Goal: Task Accomplishment & Management: Manage account settings

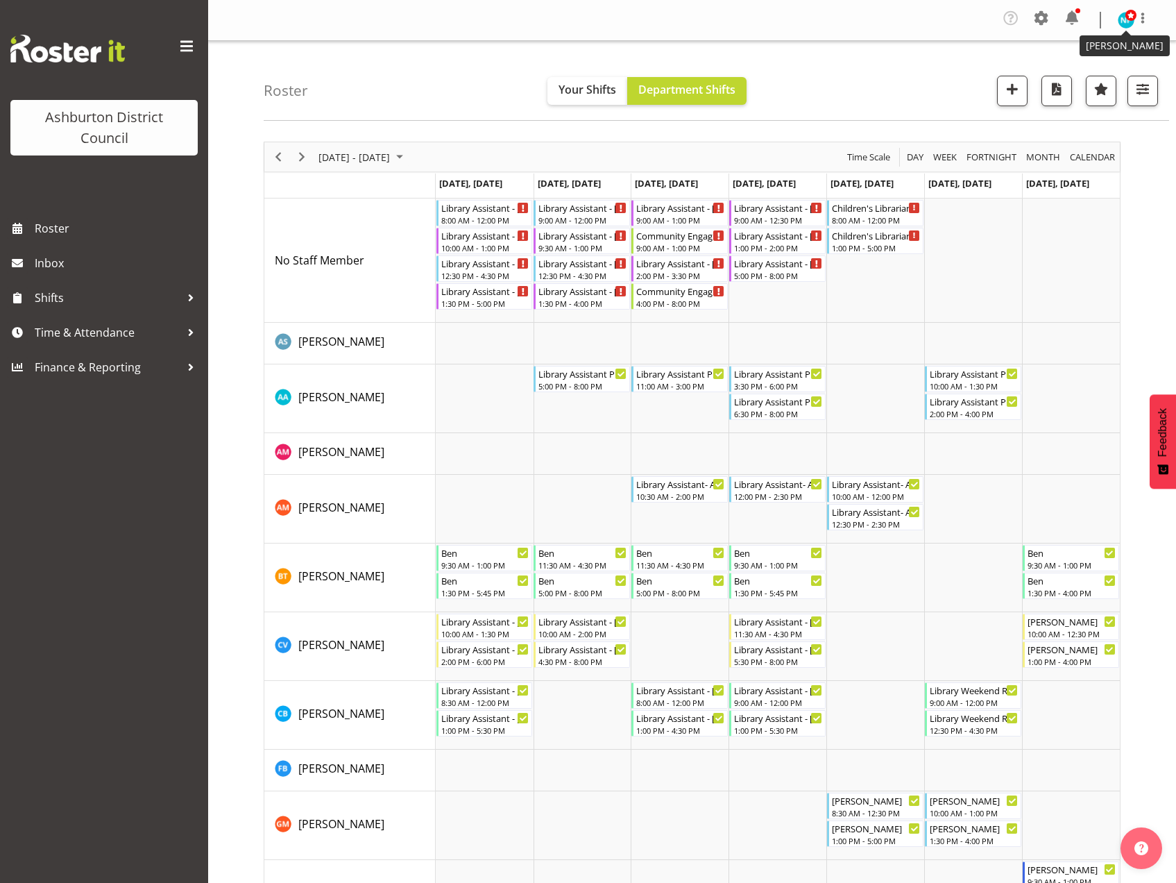
click at [1128, 17] on span at bounding box center [1131, 15] width 11 height 11
click at [1060, 81] on link "Log Out" at bounding box center [1084, 76] width 133 height 25
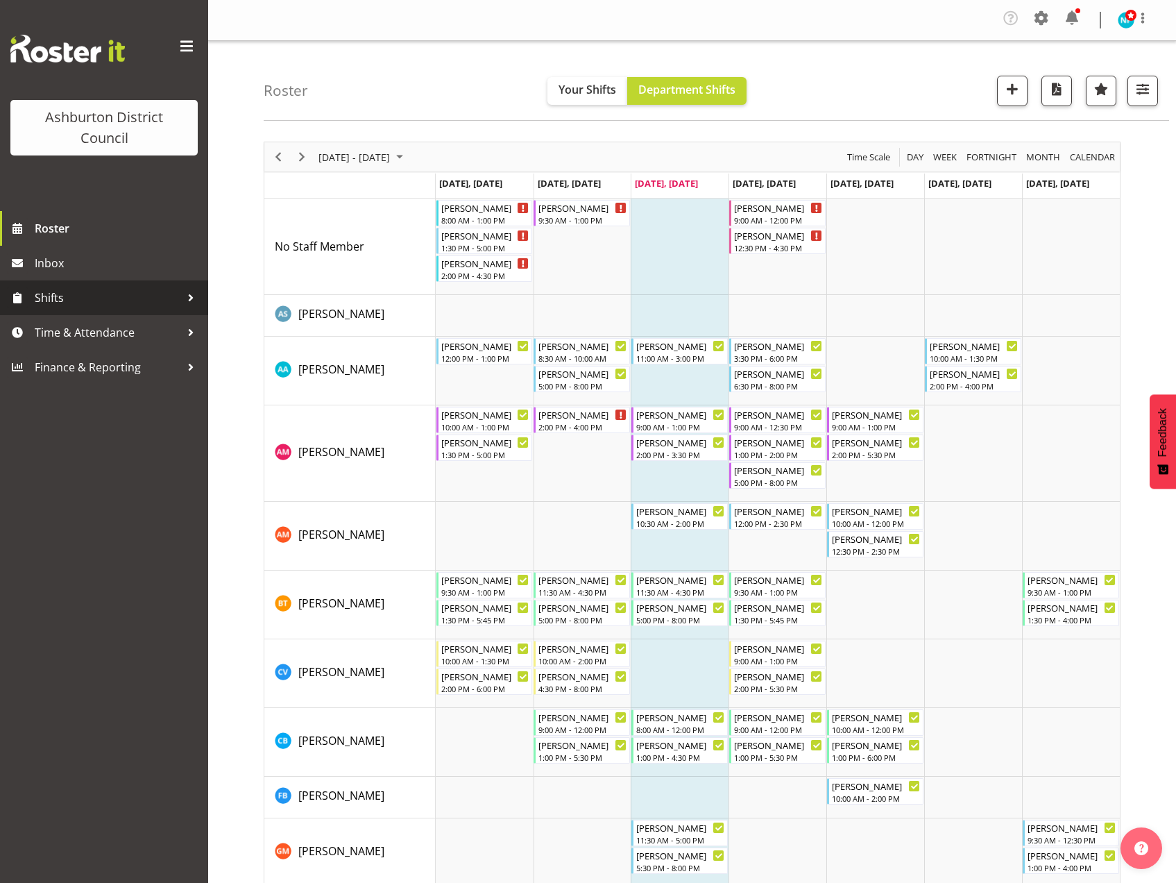
click at [56, 298] on span "Shifts" at bounding box center [108, 297] width 146 height 21
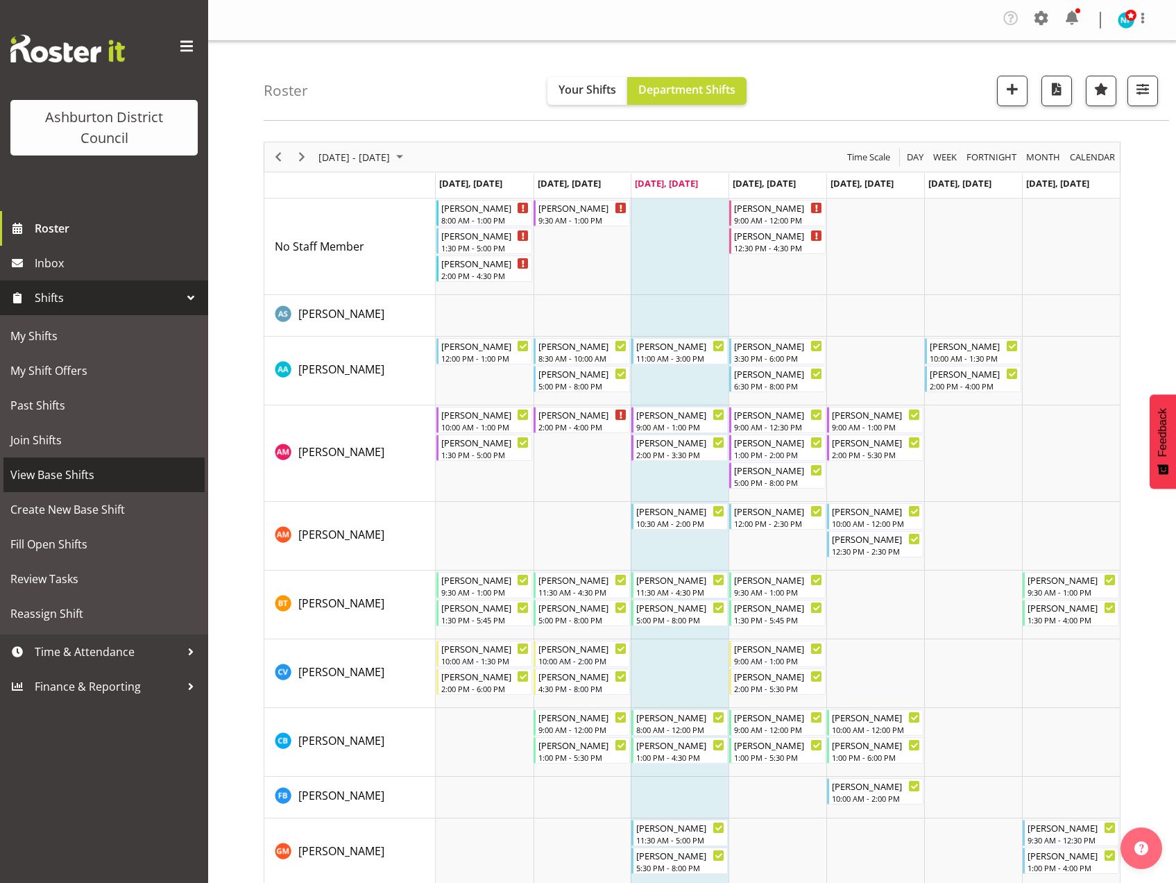
click at [80, 470] on span "View Base Shifts" at bounding box center [103, 474] width 187 height 21
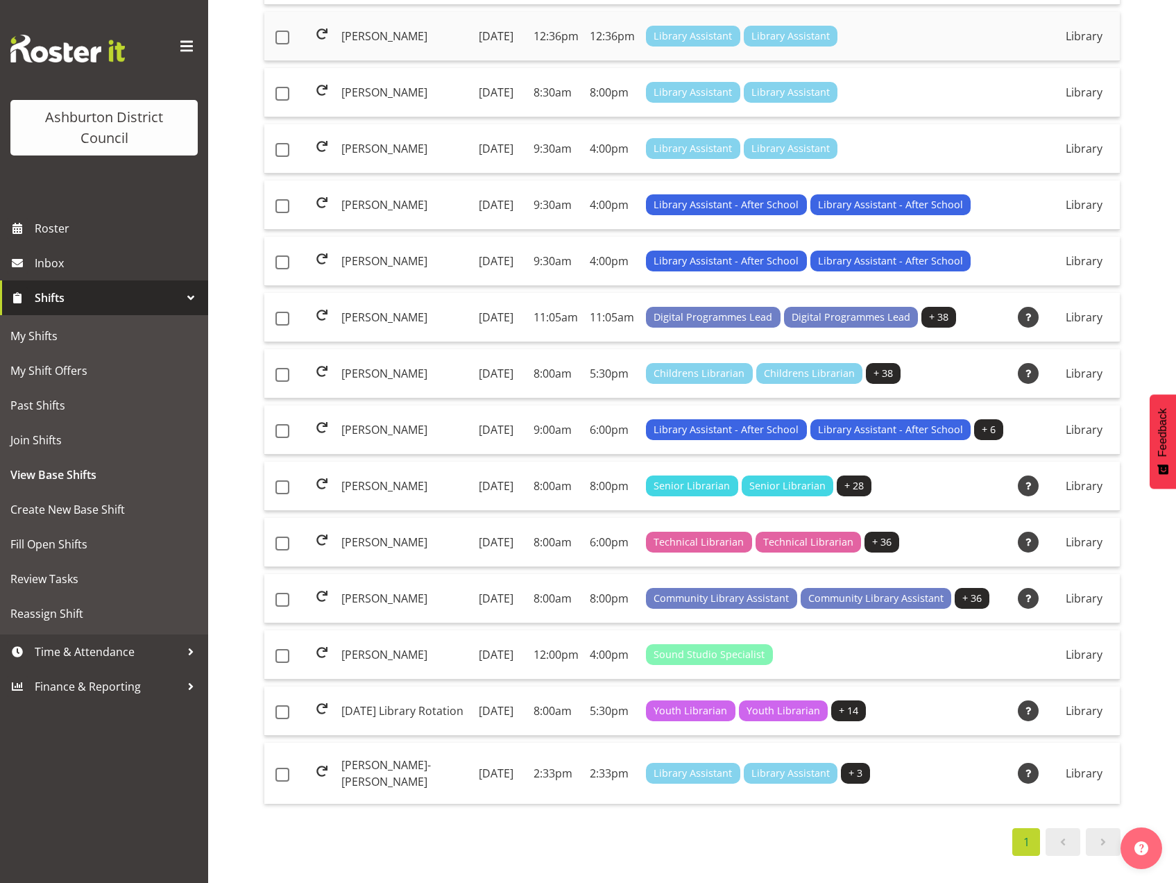
scroll to position [800, 0]
click at [368, 765] on td "[PERSON_NAME]-[PERSON_NAME]" at bounding box center [404, 773] width 137 height 61
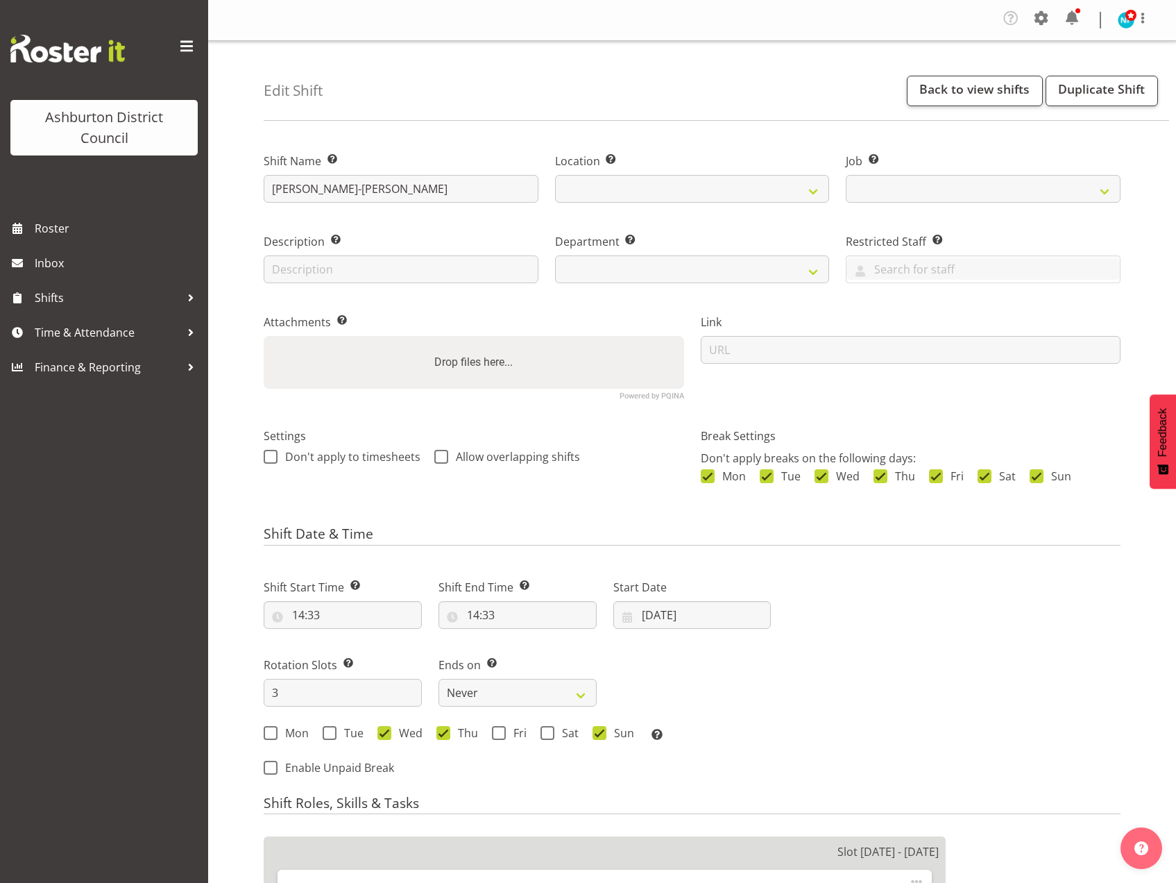
select select
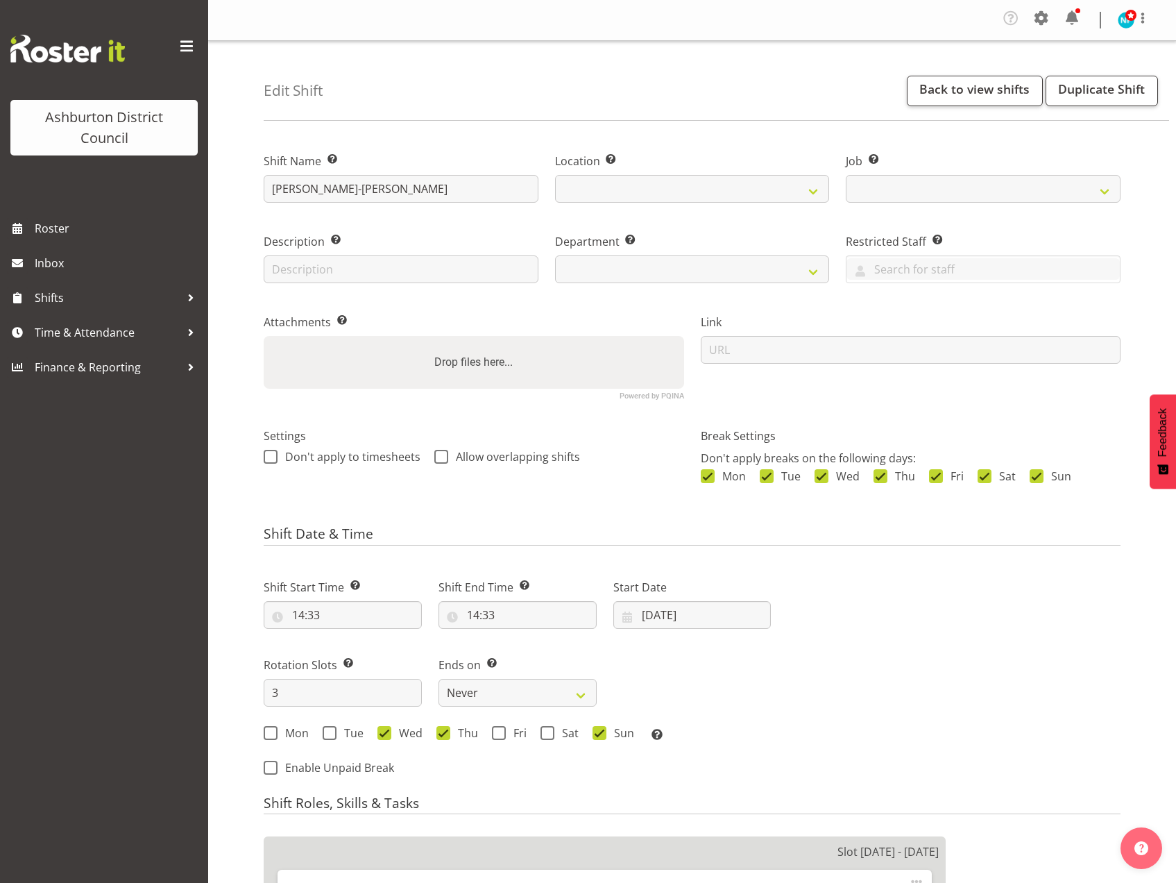
select select
select select "6995"
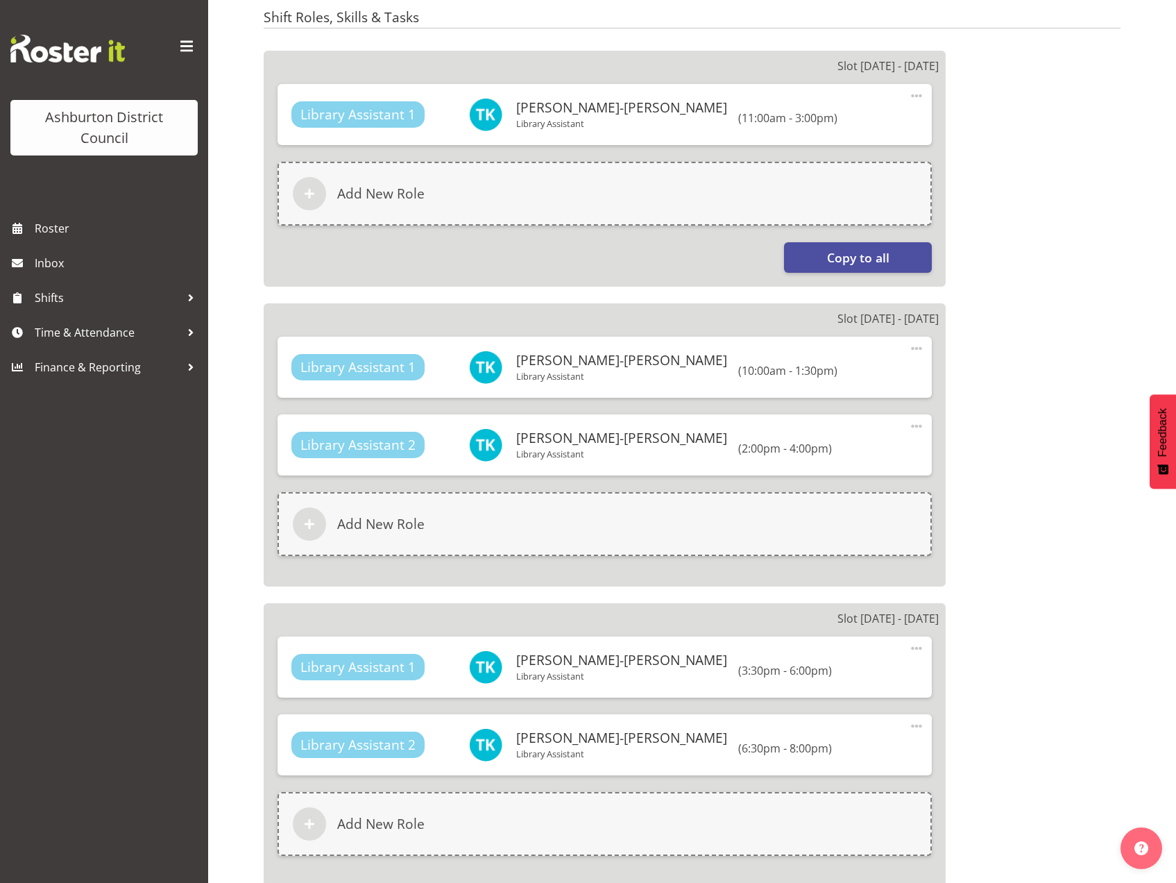
select select
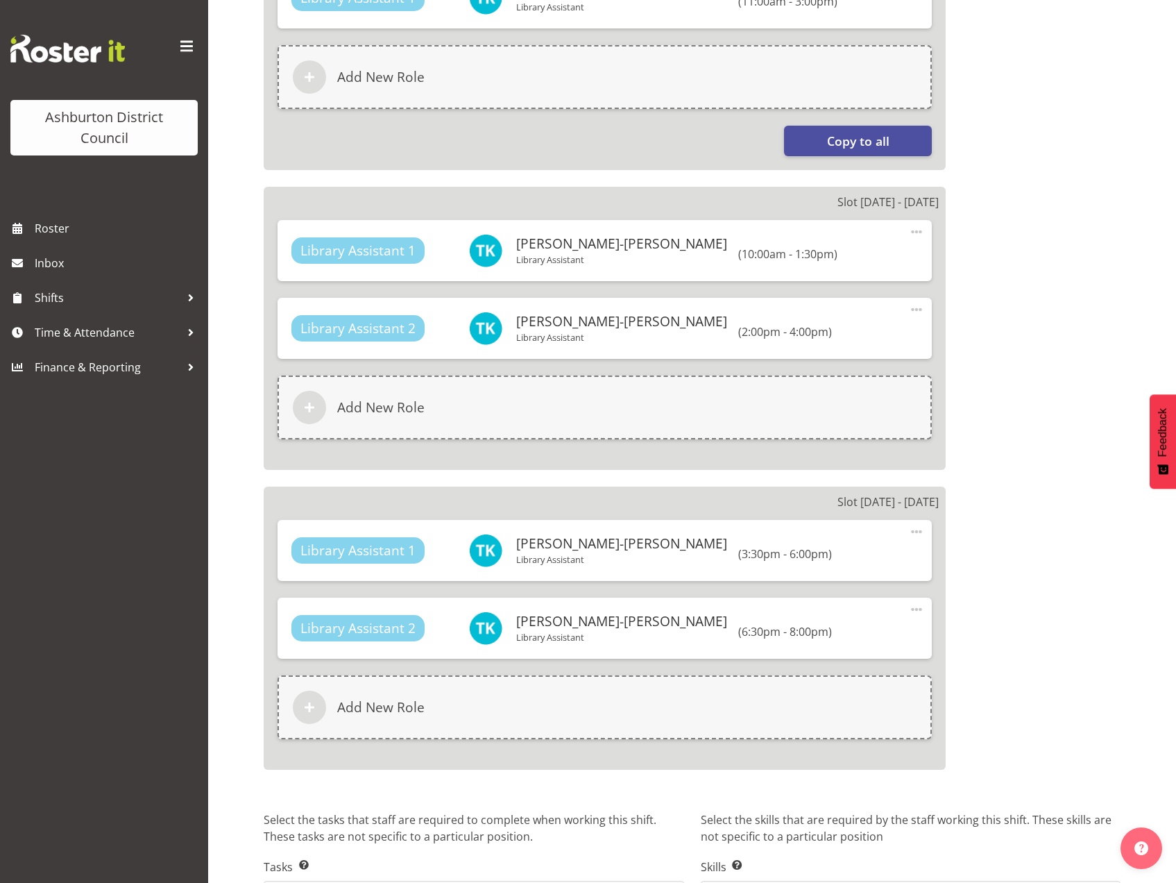
select select
select select "1180"
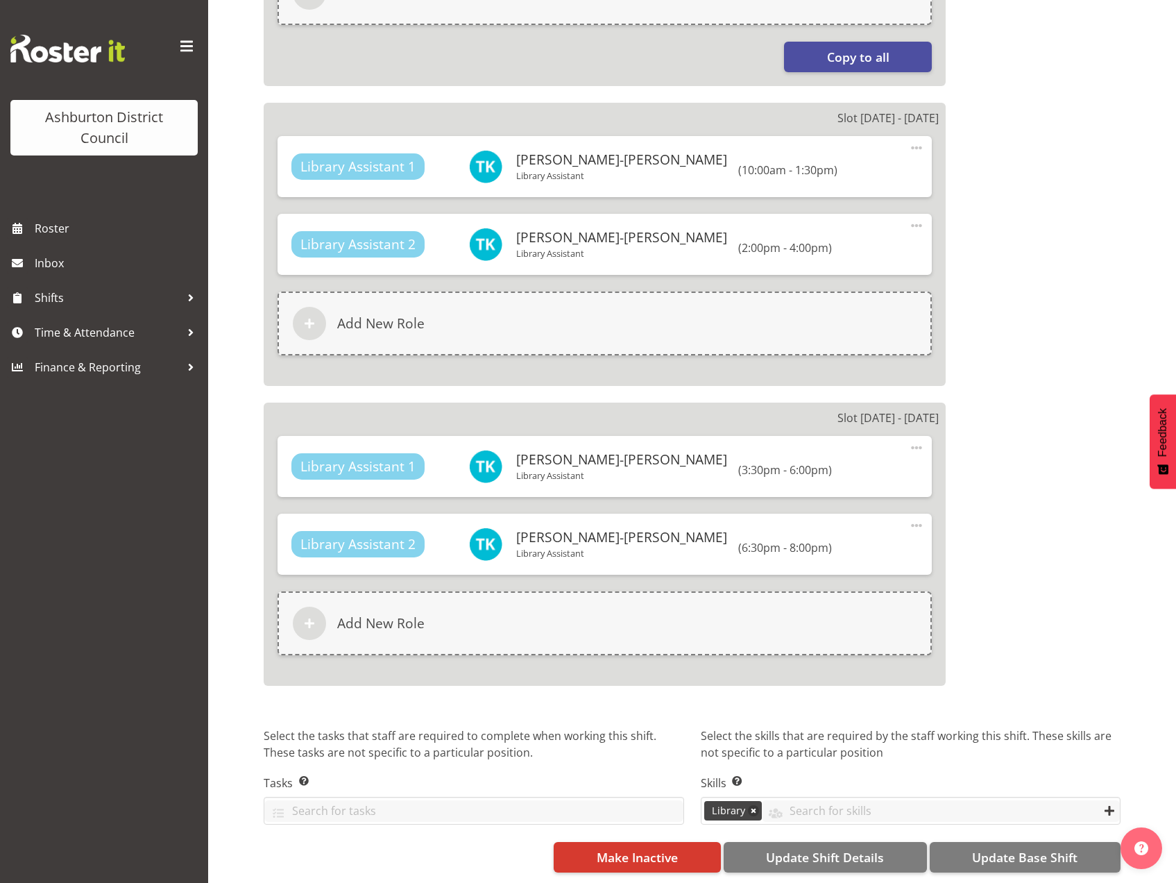
select select "824"
click at [650, 848] on span "Make Inactive" at bounding box center [637, 857] width 81 height 18
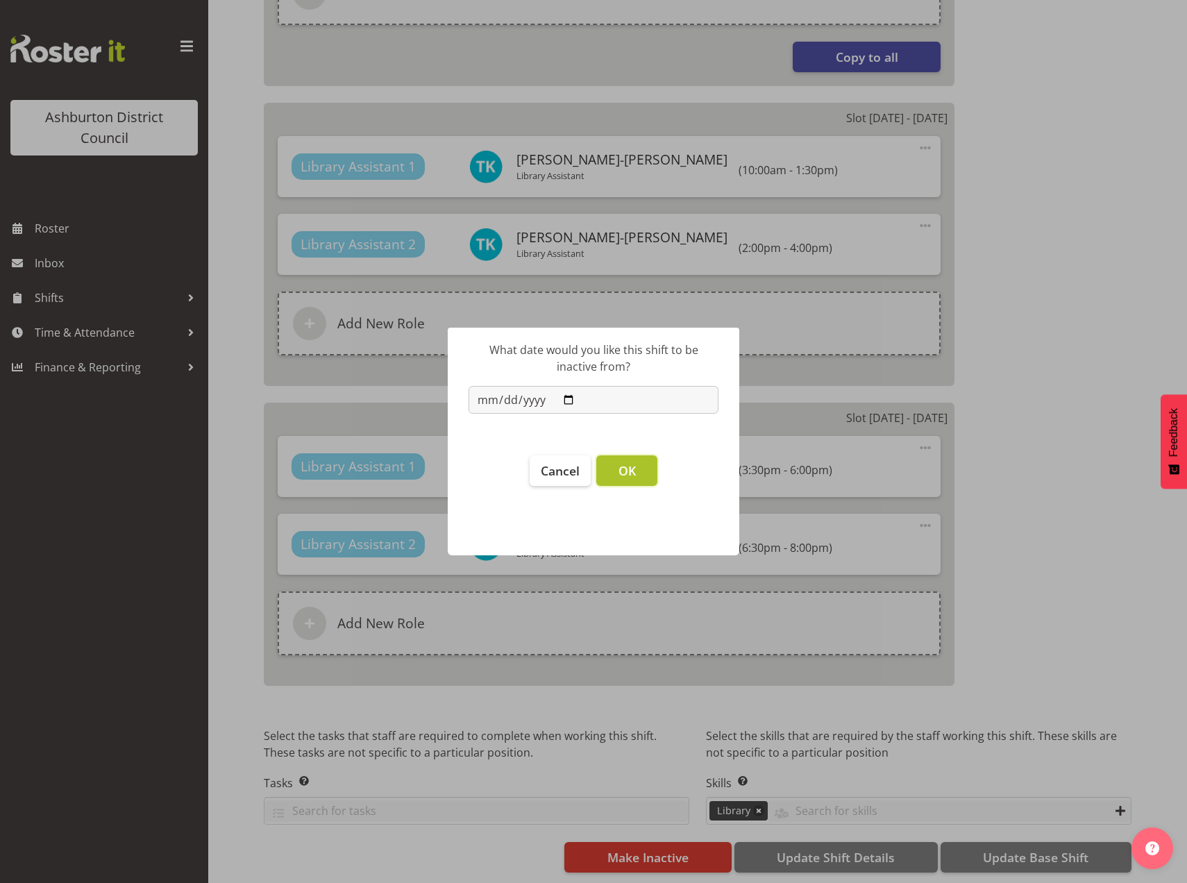
click at [633, 479] on button "OK" at bounding box center [626, 470] width 61 height 31
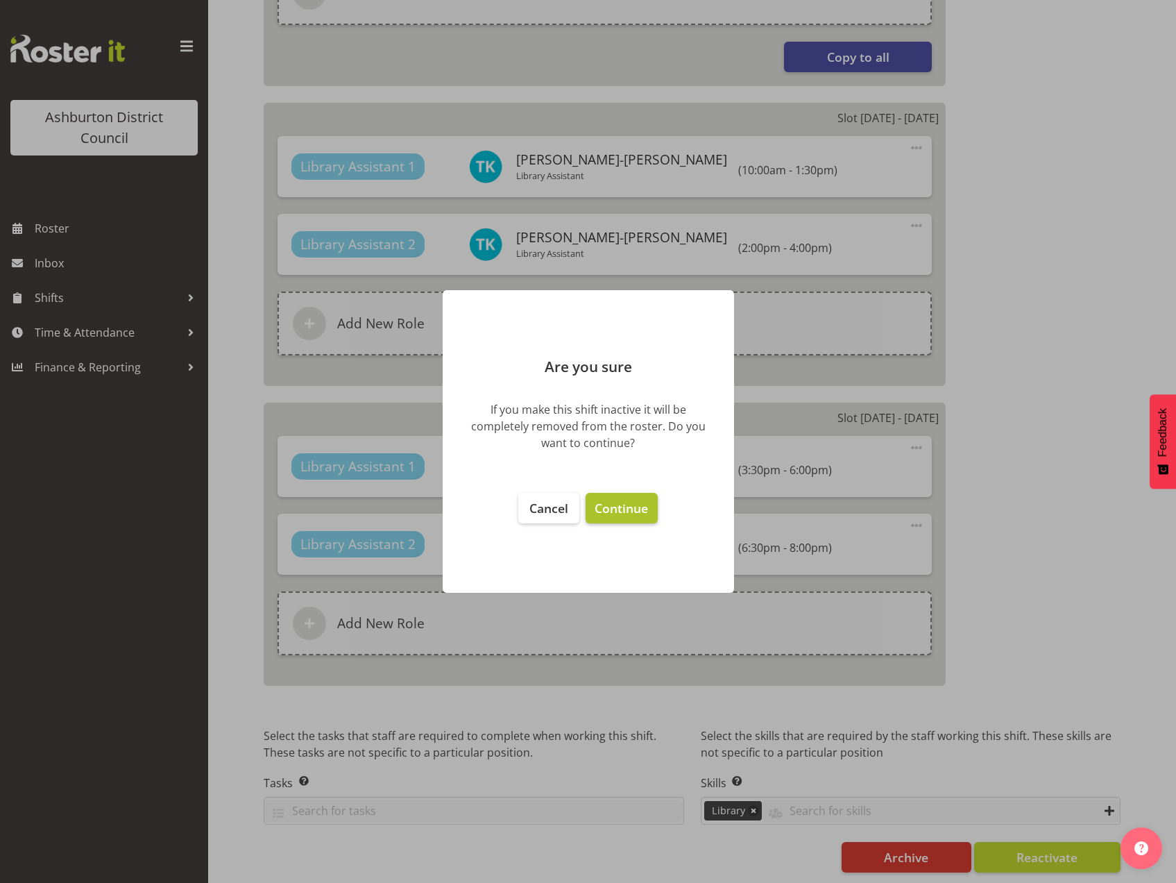
click at [634, 507] on span "Continue" at bounding box center [621, 508] width 53 height 17
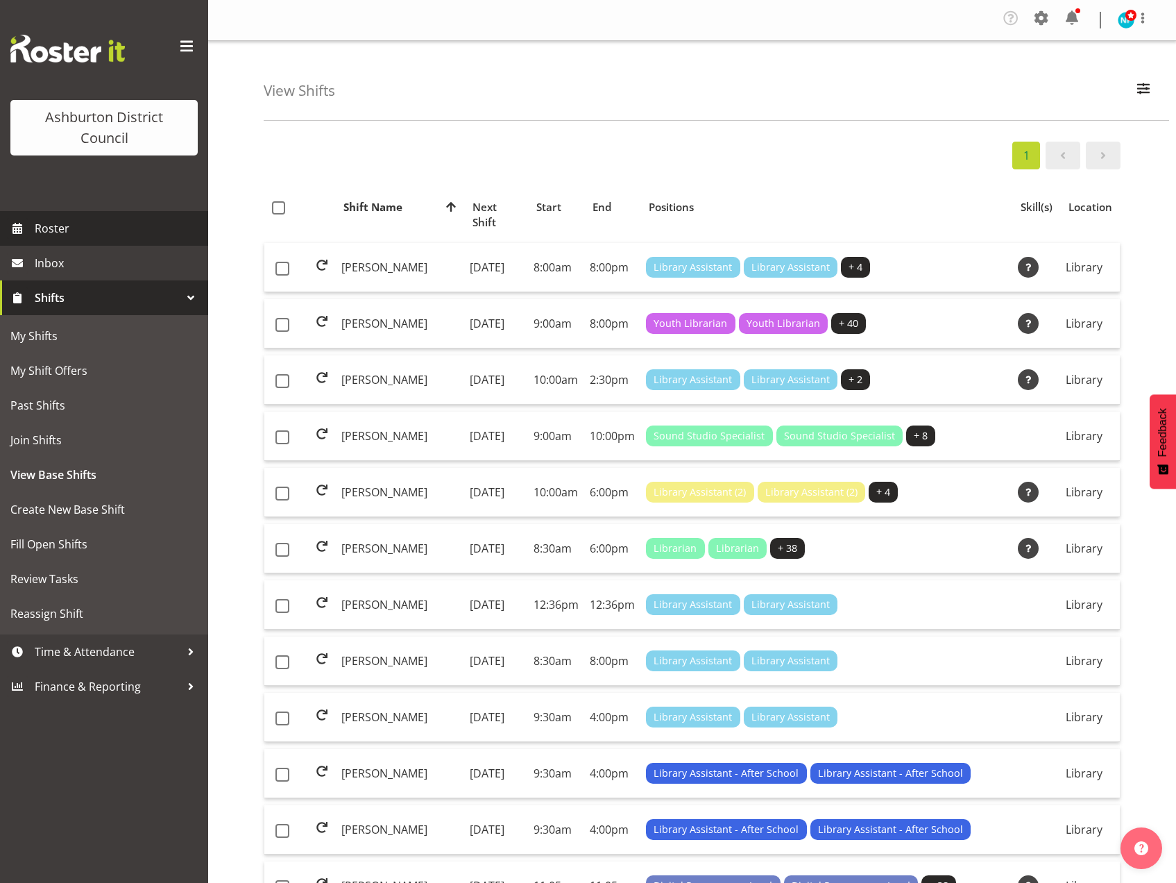
click at [42, 229] on span "Roster" at bounding box center [118, 228] width 167 height 21
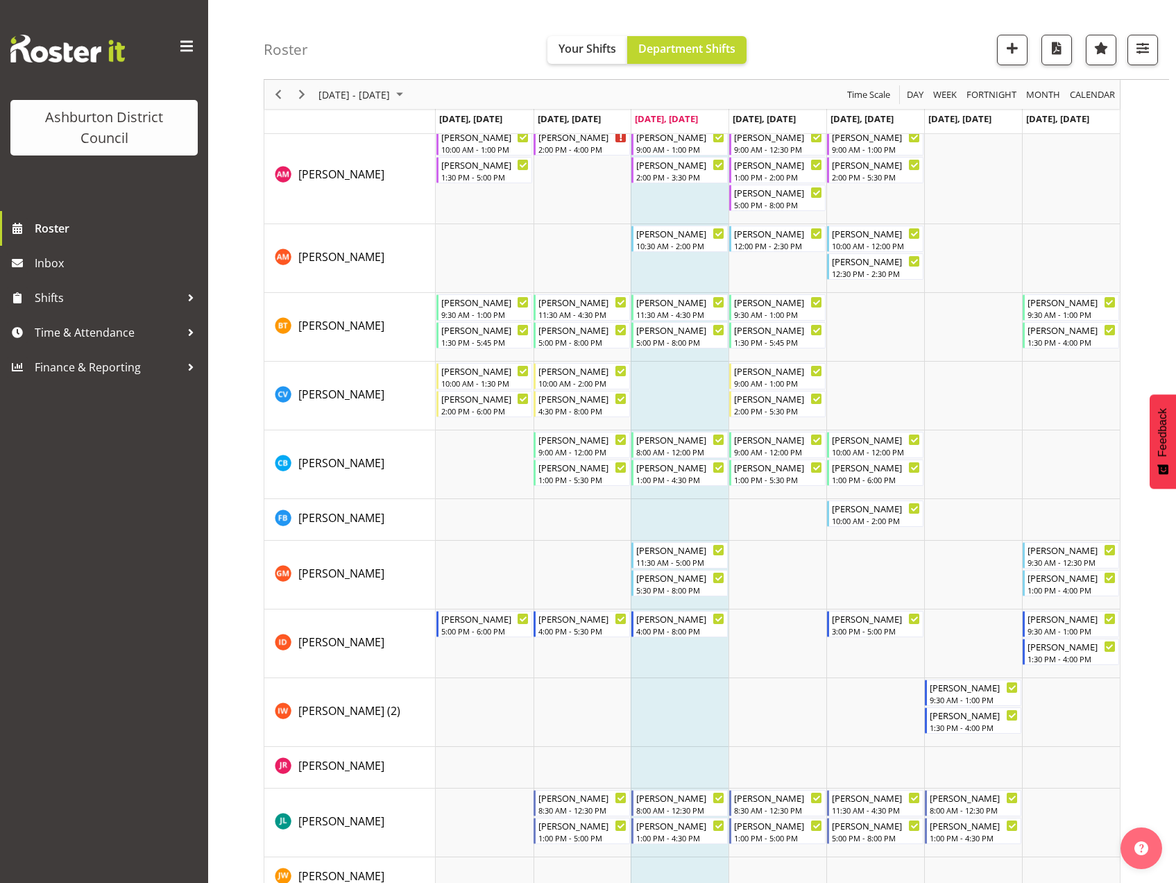
scroll to position [731, 0]
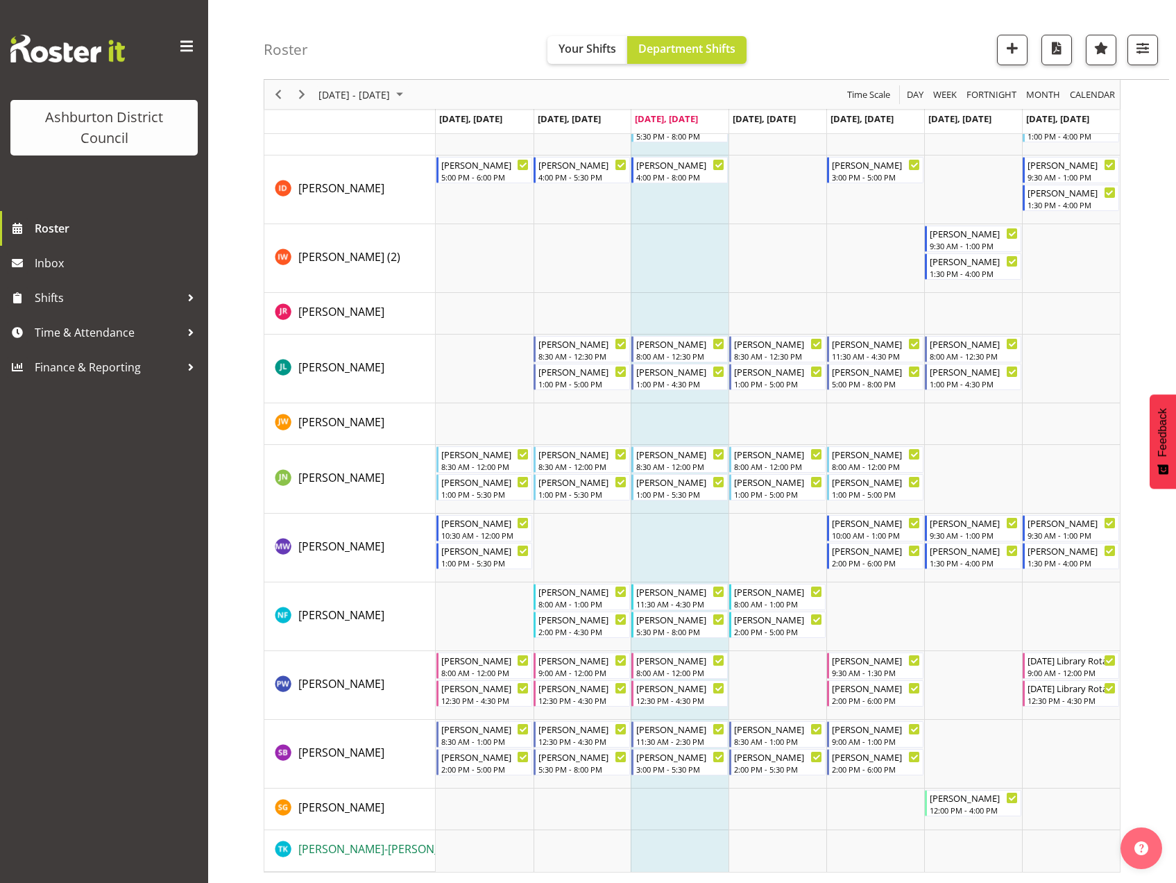
click at [349, 848] on span "[PERSON_NAME]-[PERSON_NAME]" at bounding box center [386, 848] width 176 height 15
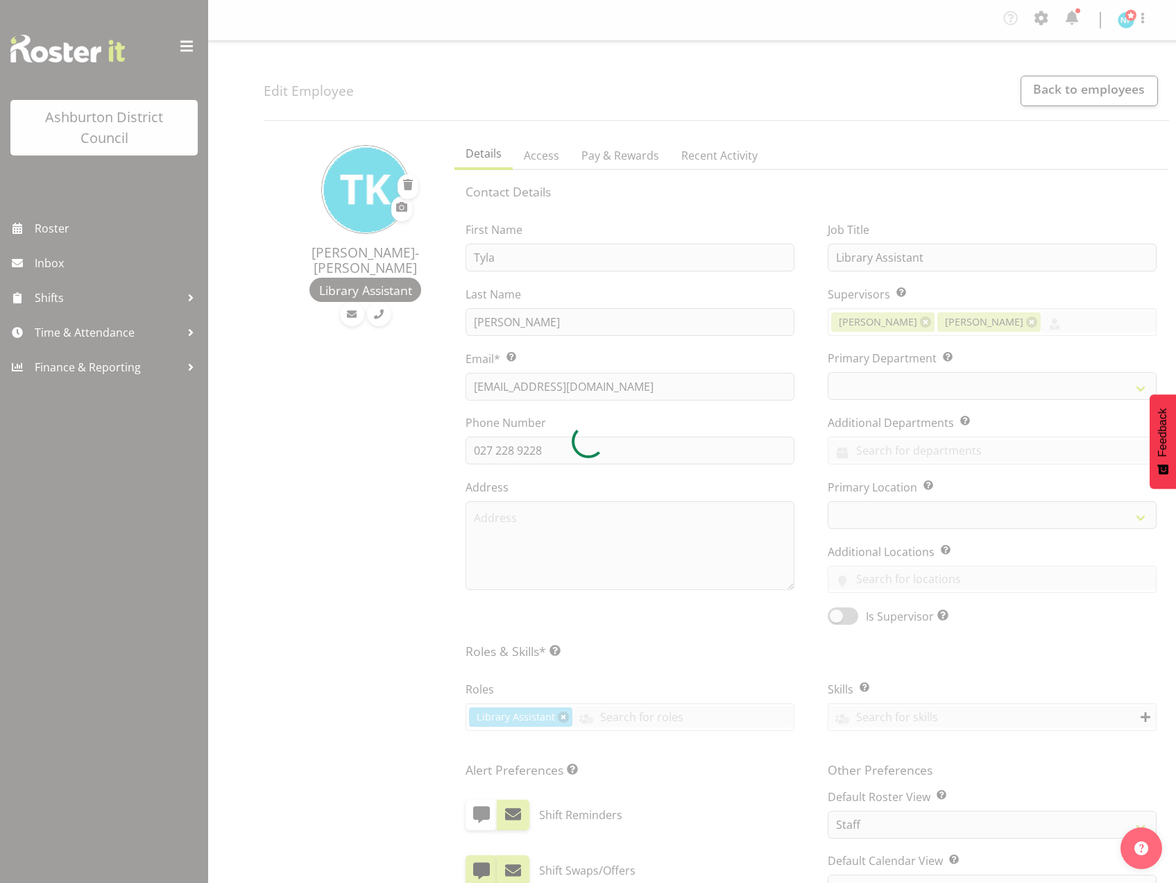
select select "TimelineWeek"
select select
select select "824"
select select "1180"
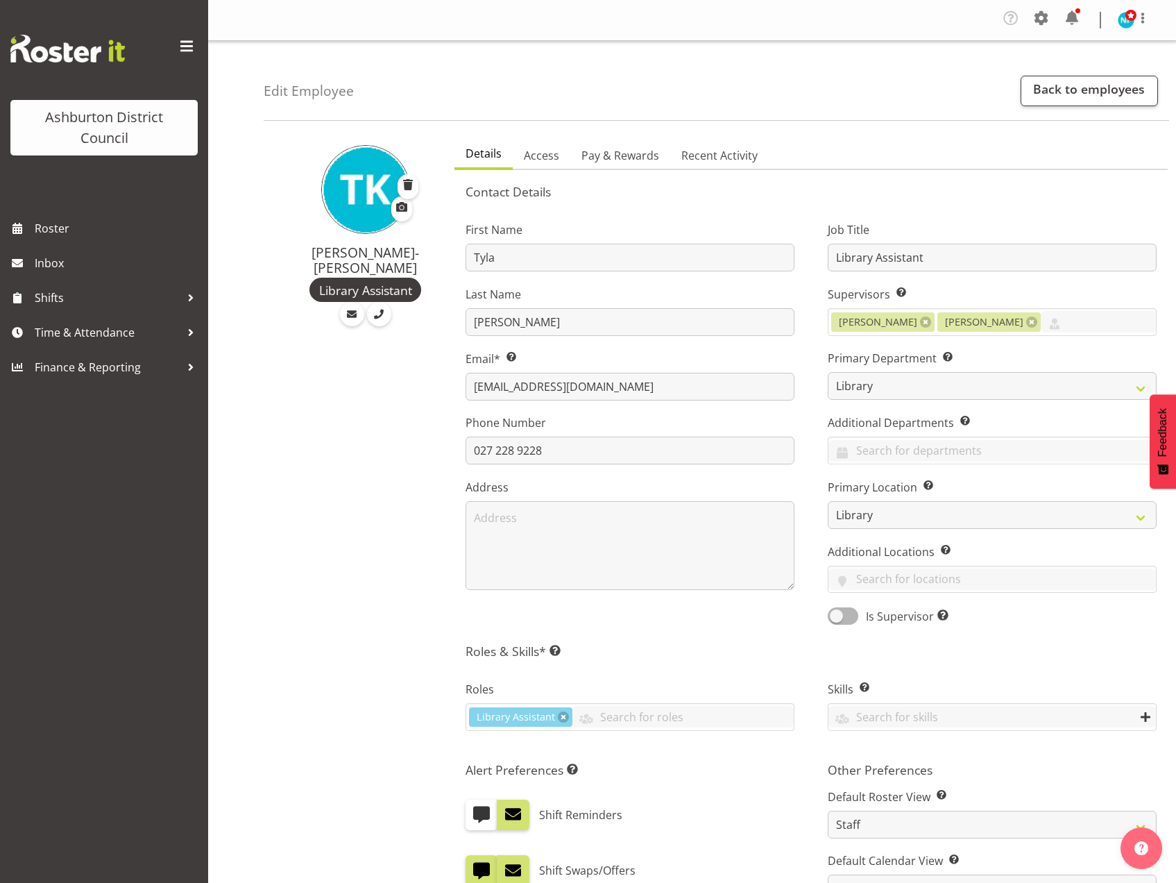
click at [296, 90] on h4 "Edit Employee" at bounding box center [309, 90] width 90 height 15
click at [706, 164] on link "Recent Activity" at bounding box center [719, 156] width 99 height 29
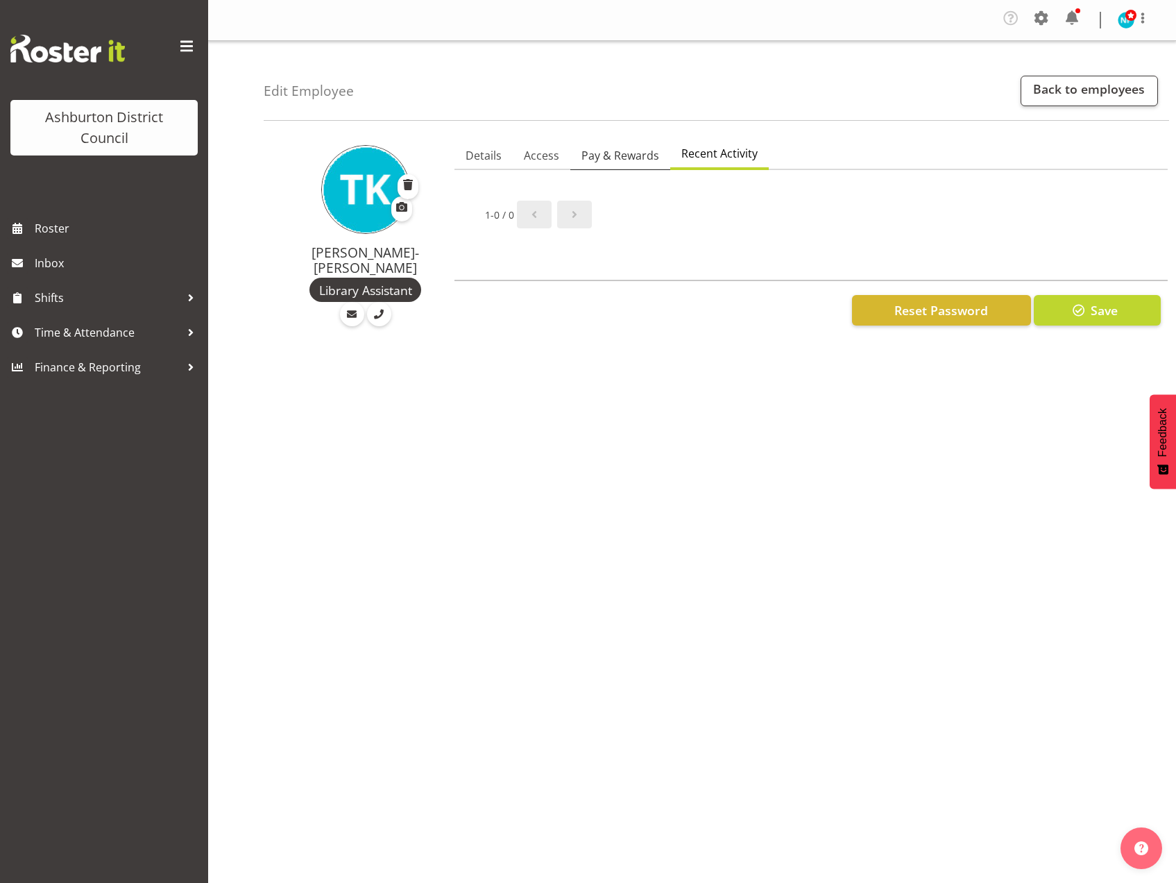
click at [628, 162] on span "Pay & Rewards" at bounding box center [621, 155] width 78 height 17
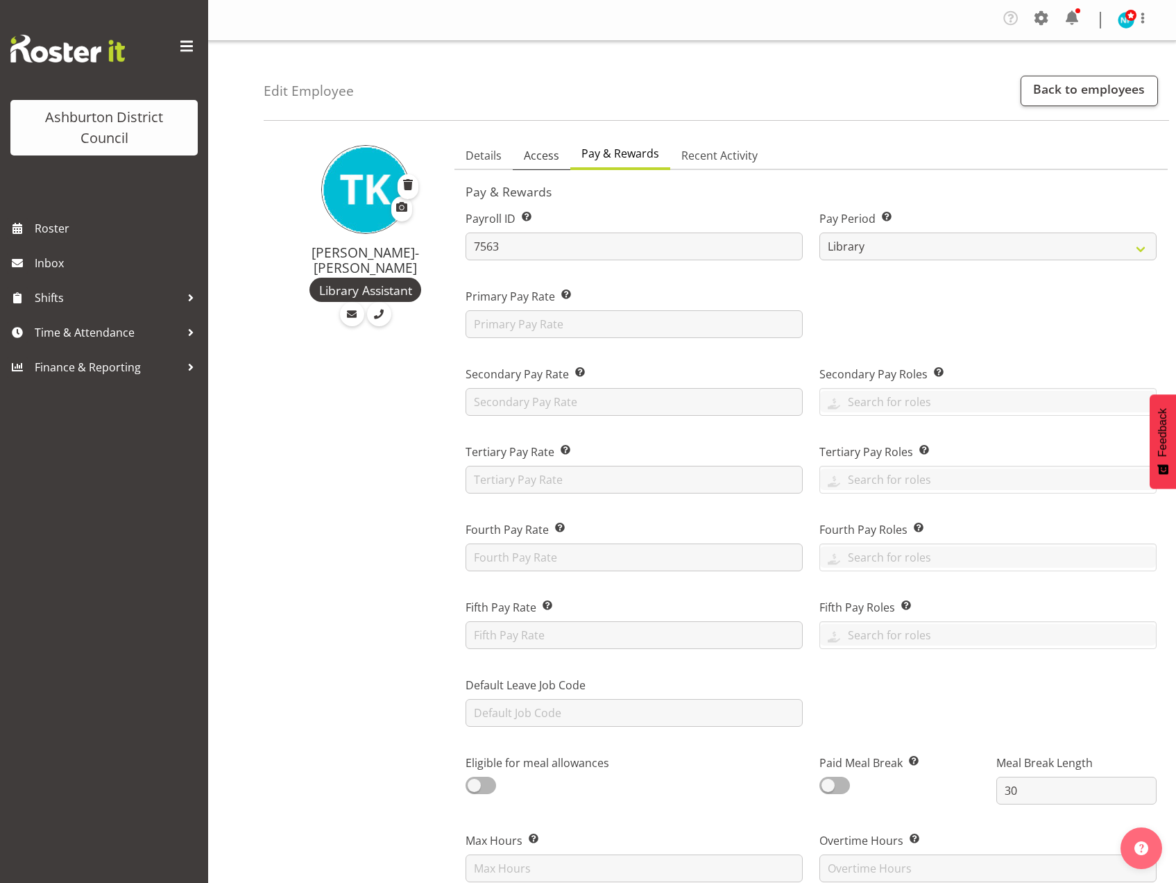
click at [530, 144] on link "Access" at bounding box center [542, 156] width 58 height 29
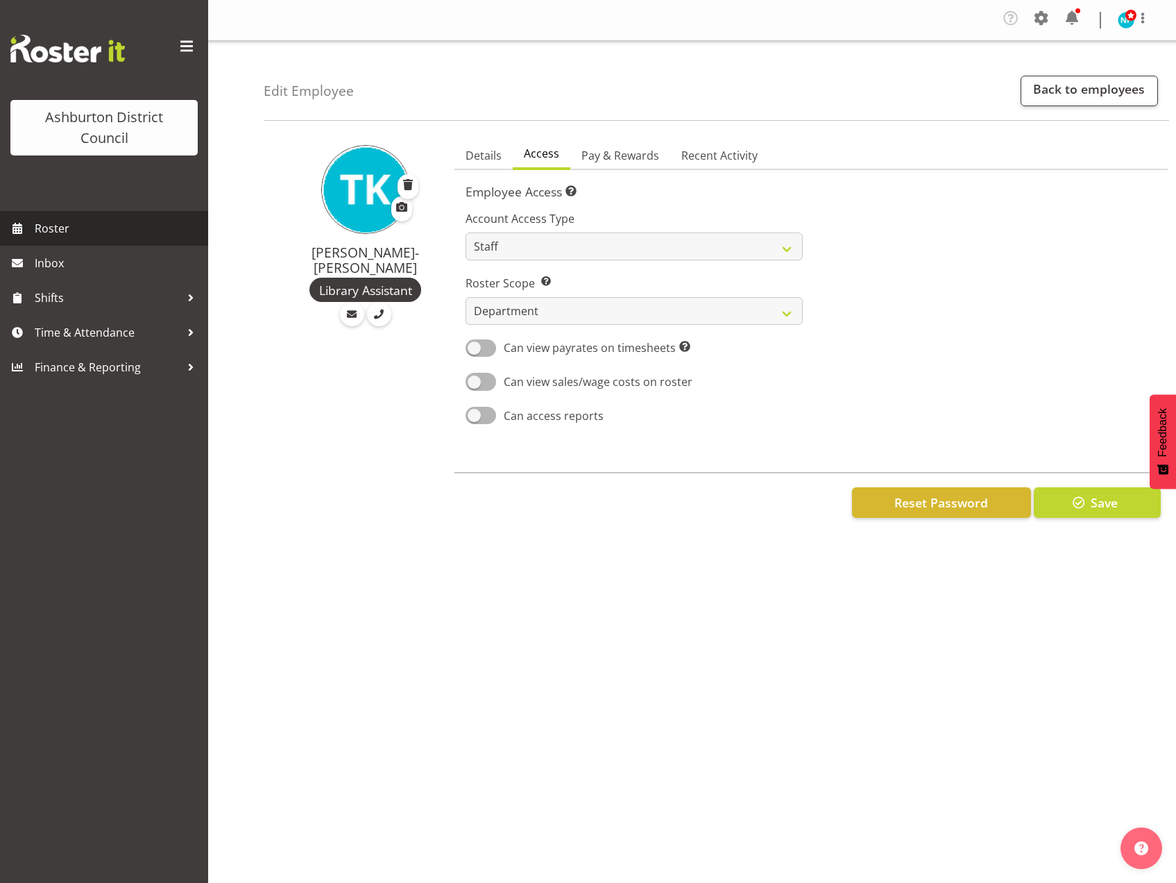
click at [58, 229] on span "Roster" at bounding box center [118, 228] width 167 height 21
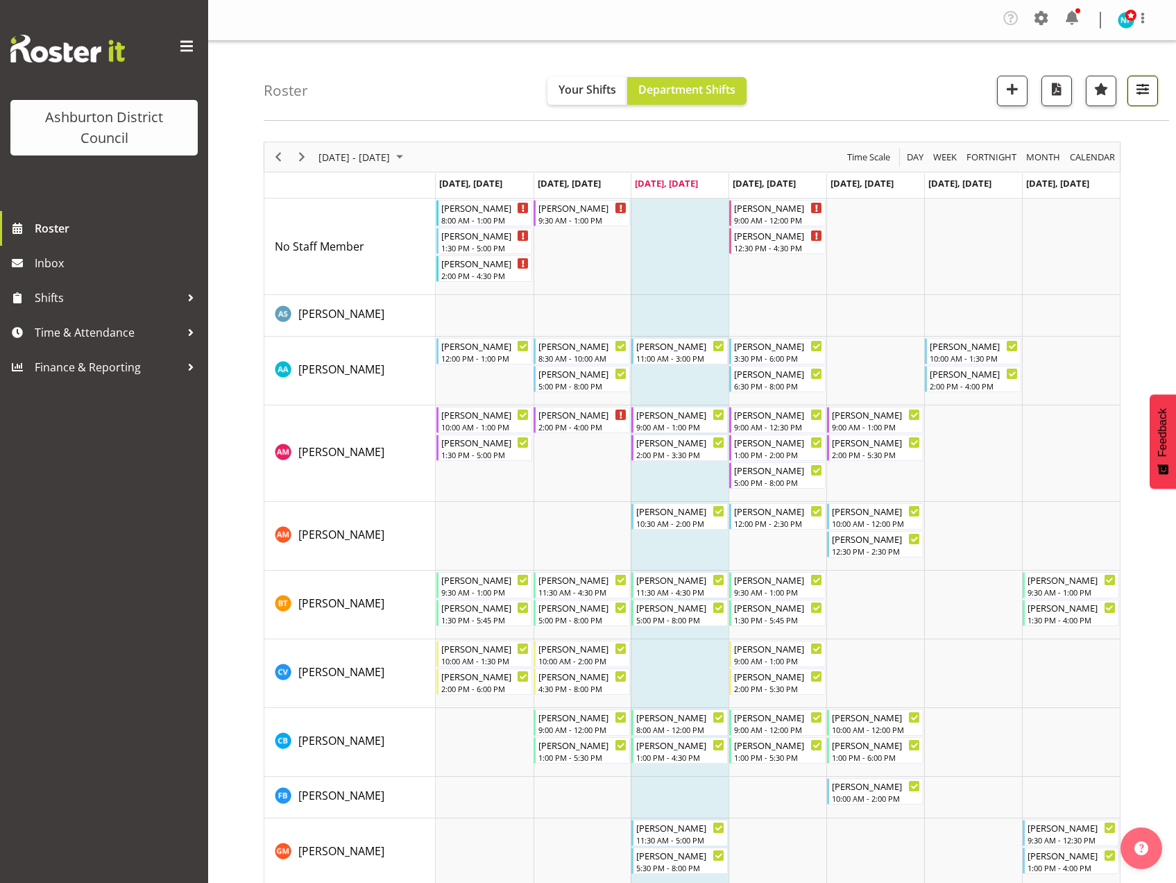
click at [1134, 90] on span "button" at bounding box center [1143, 89] width 18 height 18
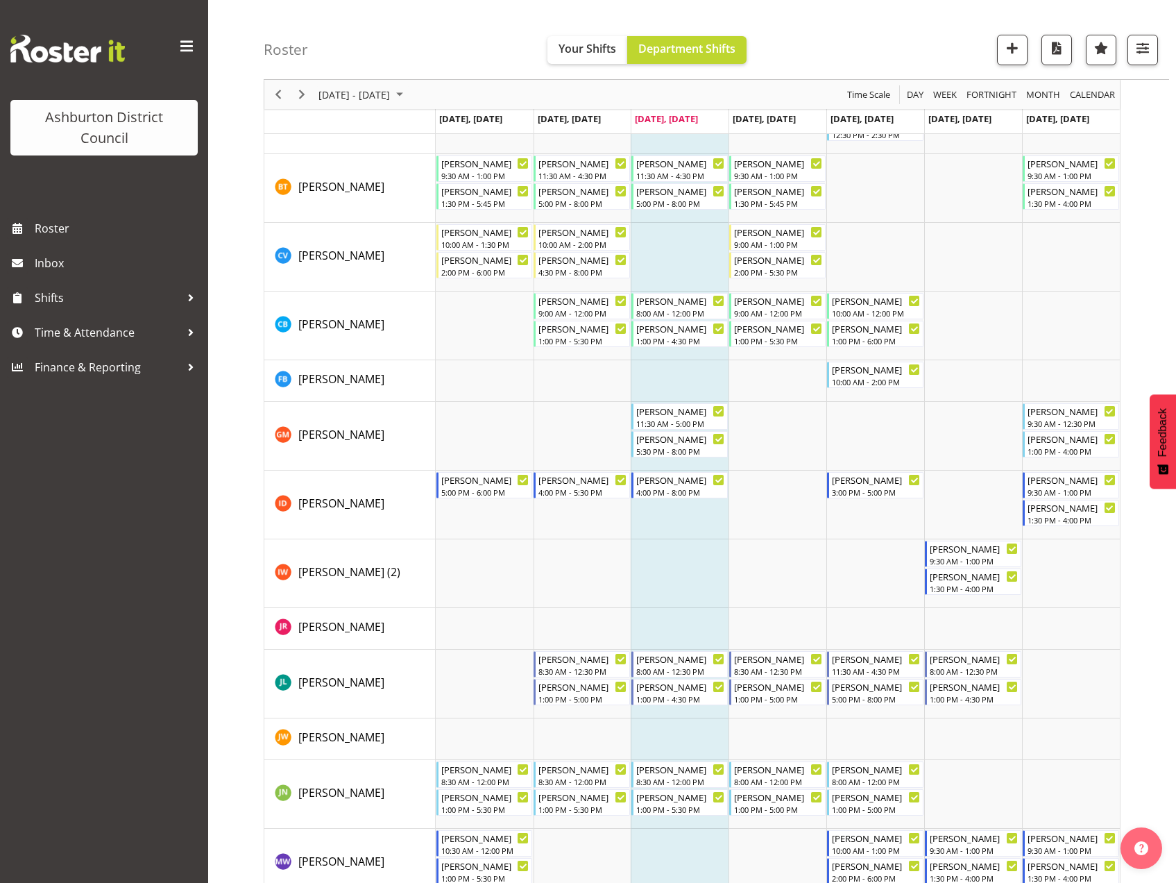
scroll to position [731, 0]
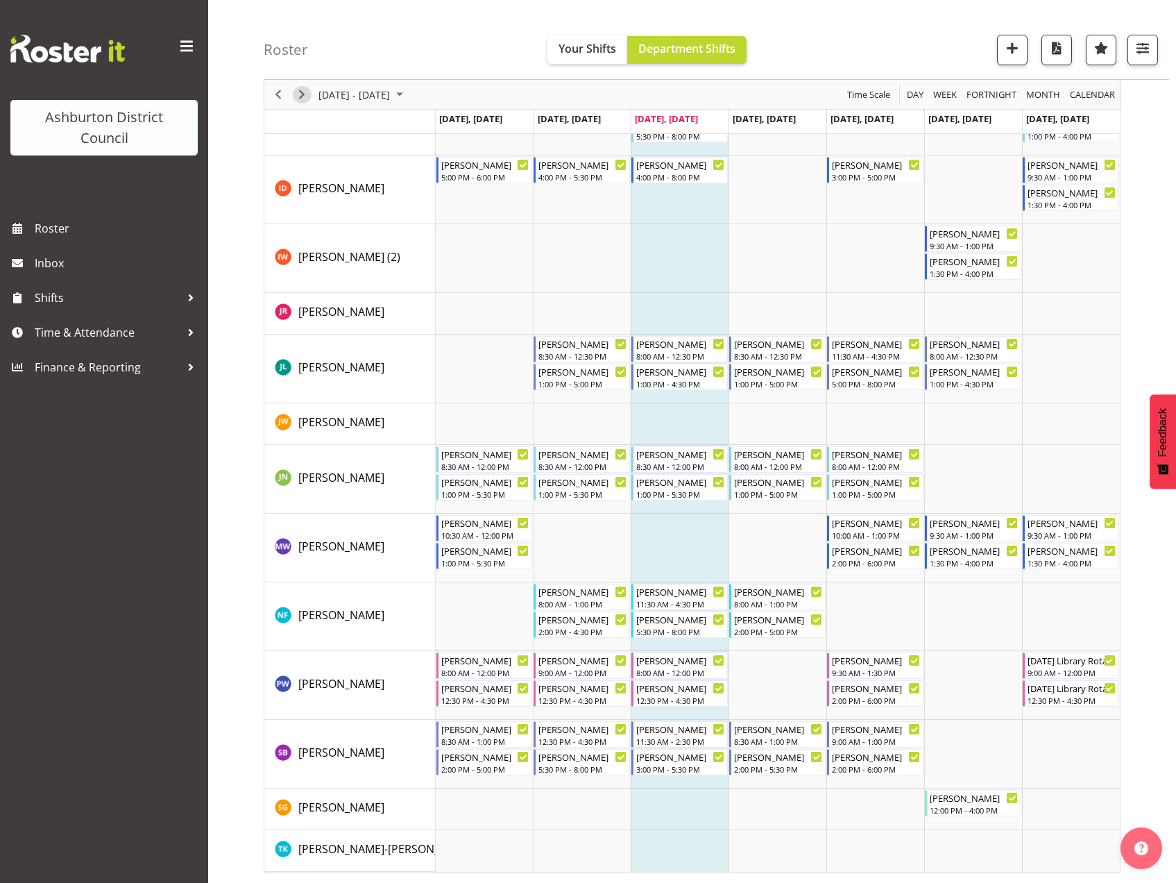
click at [302, 92] on span "Next" at bounding box center [302, 94] width 17 height 17
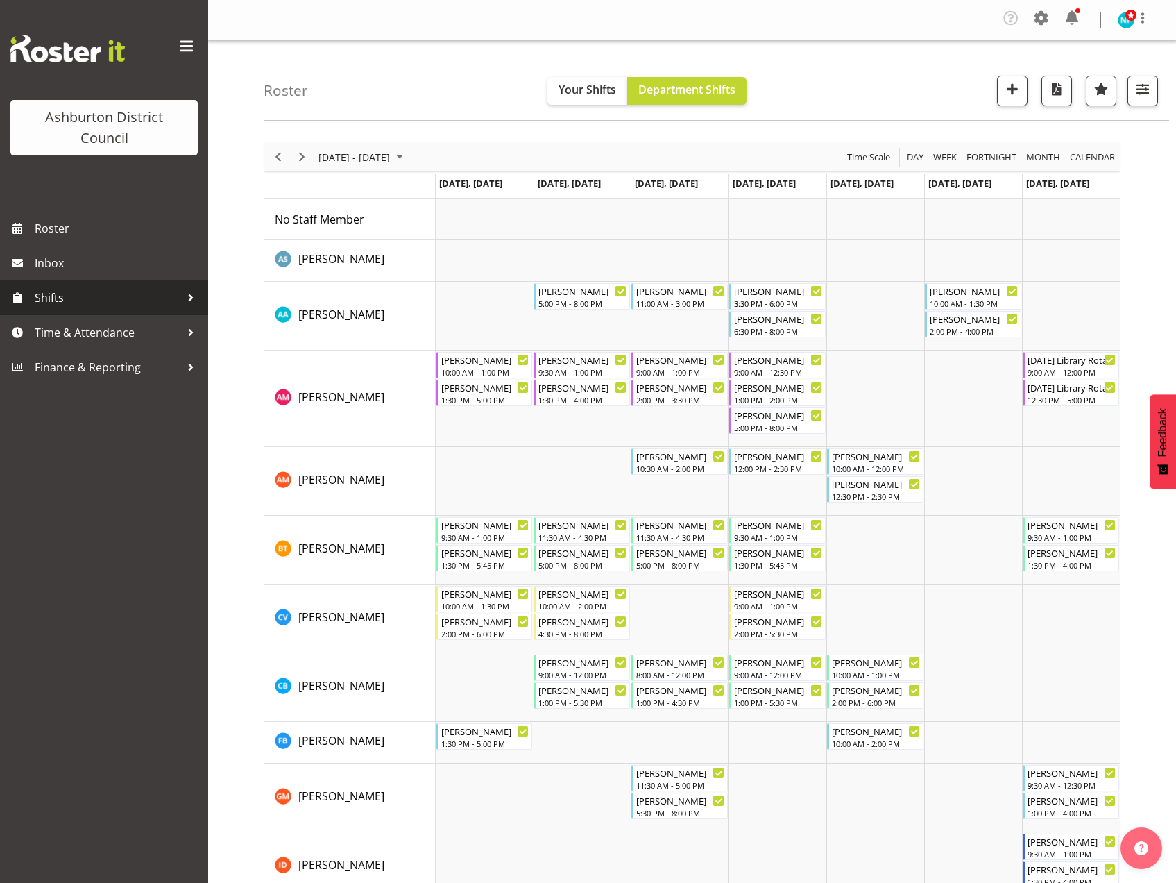
click at [38, 298] on span "Shifts" at bounding box center [108, 297] width 146 height 21
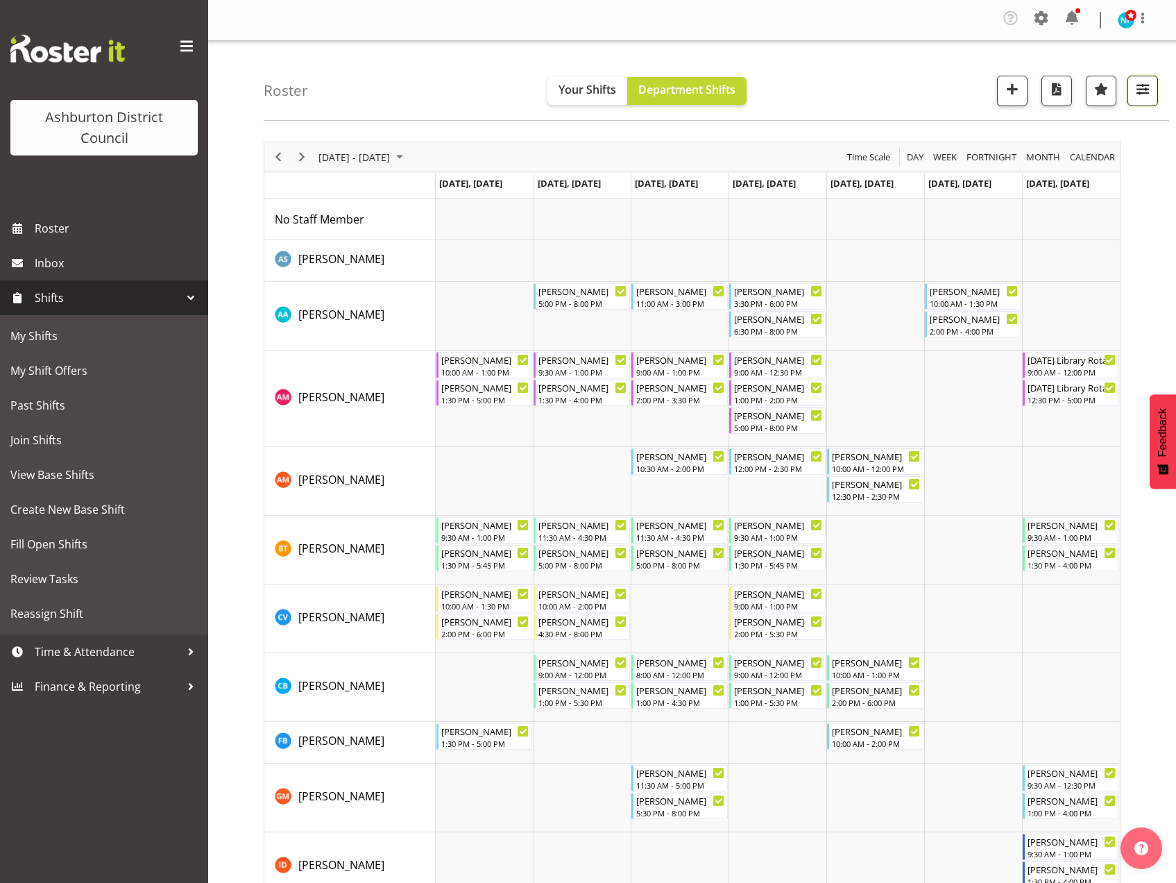
click at [1150, 95] on span "button" at bounding box center [1143, 89] width 18 height 18
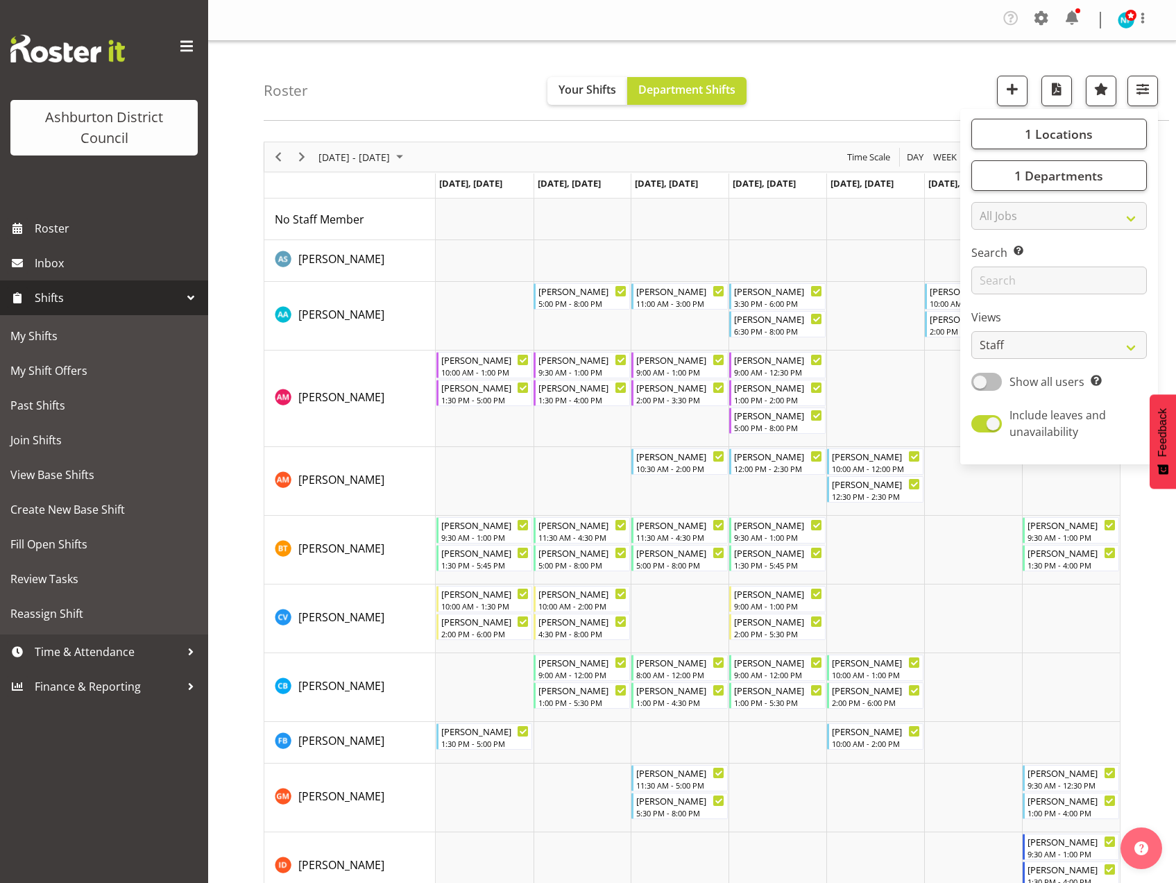
click at [983, 380] on span at bounding box center [987, 381] width 31 height 17
click at [981, 380] on input "Show all users Show only rostered employees" at bounding box center [976, 381] width 9 height 9
checkbox input "true"
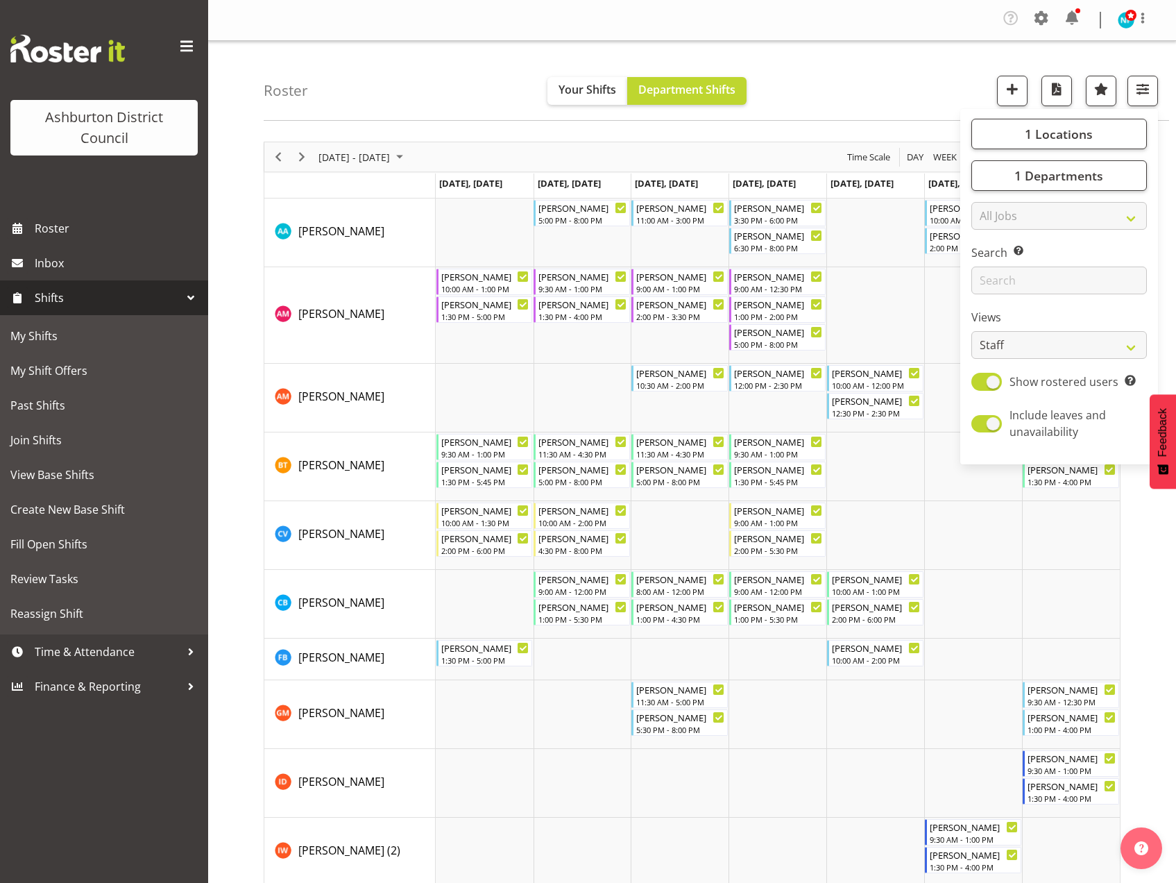
click at [498, 29] on nav "Company Settings Roles & Skills Tasks Jobs Employees Locations & Departments Ac…" at bounding box center [692, 20] width 940 height 26
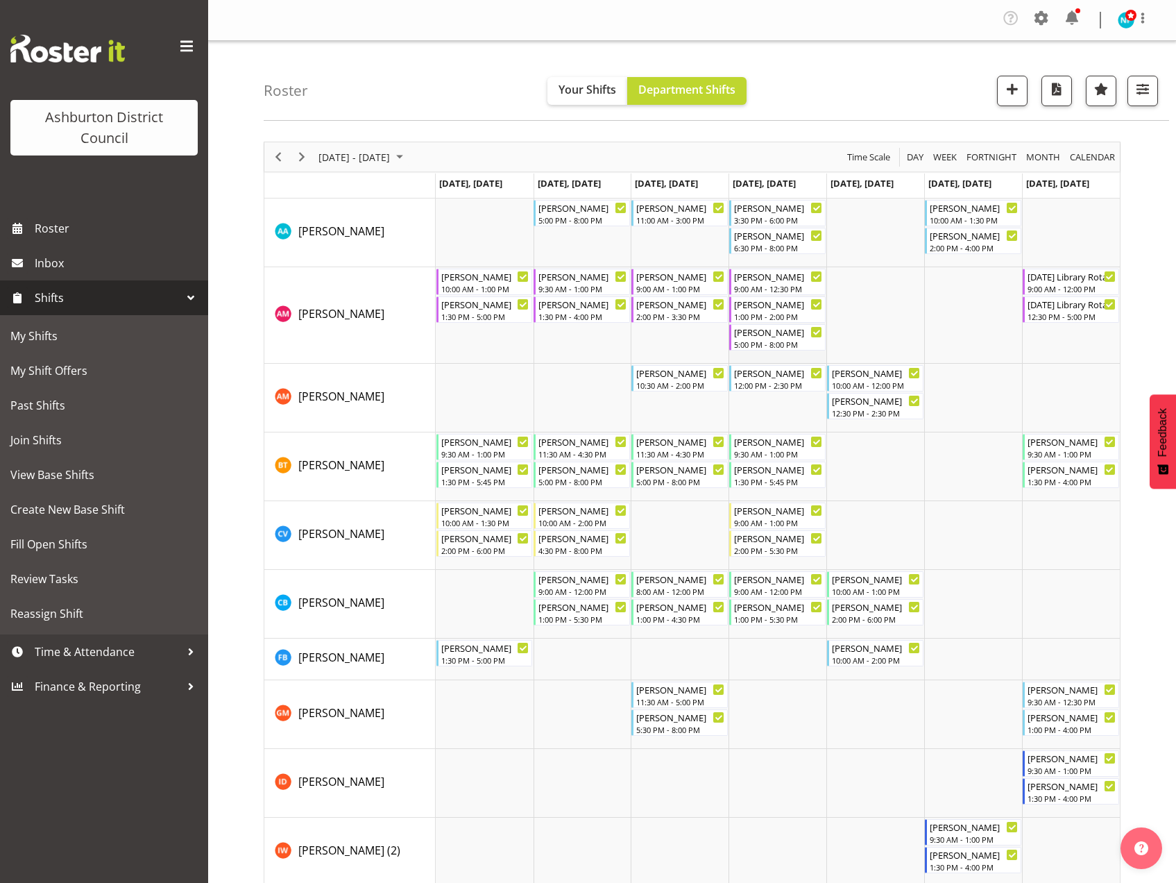
scroll to position [468, 0]
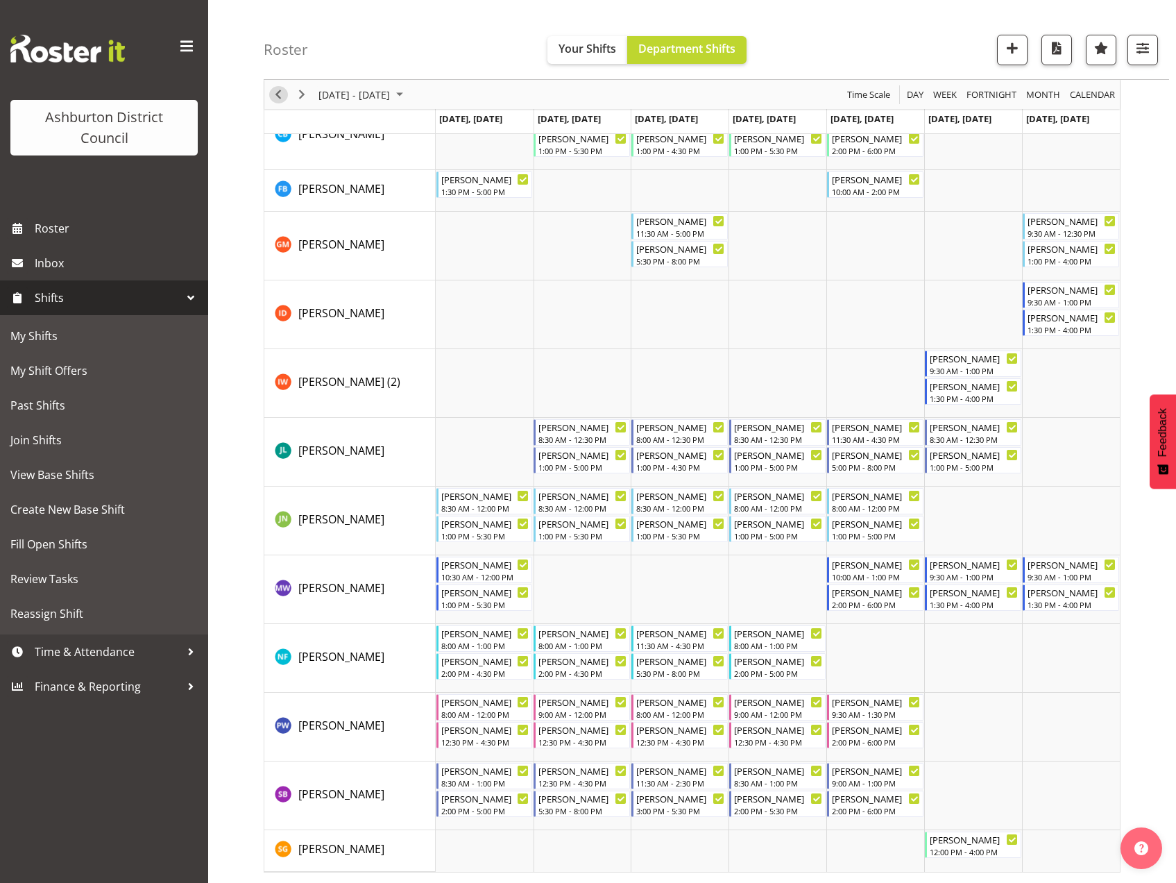
click at [281, 94] on span "Previous" at bounding box center [278, 94] width 17 height 17
